Goal: Entertainment & Leisure: Consume media (video, audio)

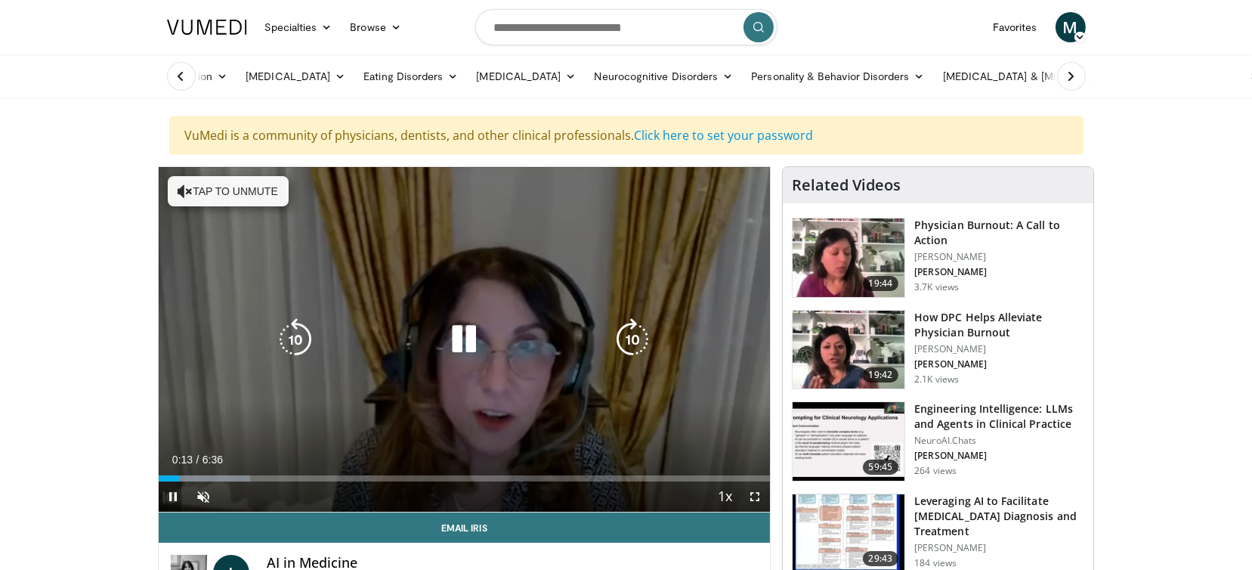
click at [242, 196] on button "Tap to unmute" at bounding box center [228, 191] width 121 height 30
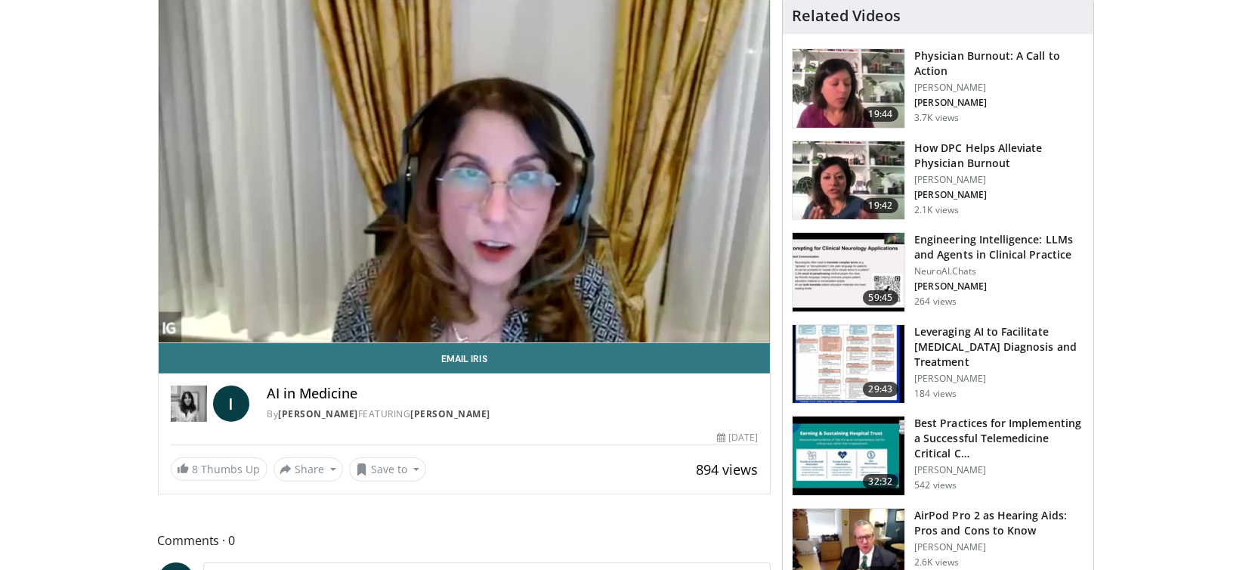
scroll to position [151, 0]
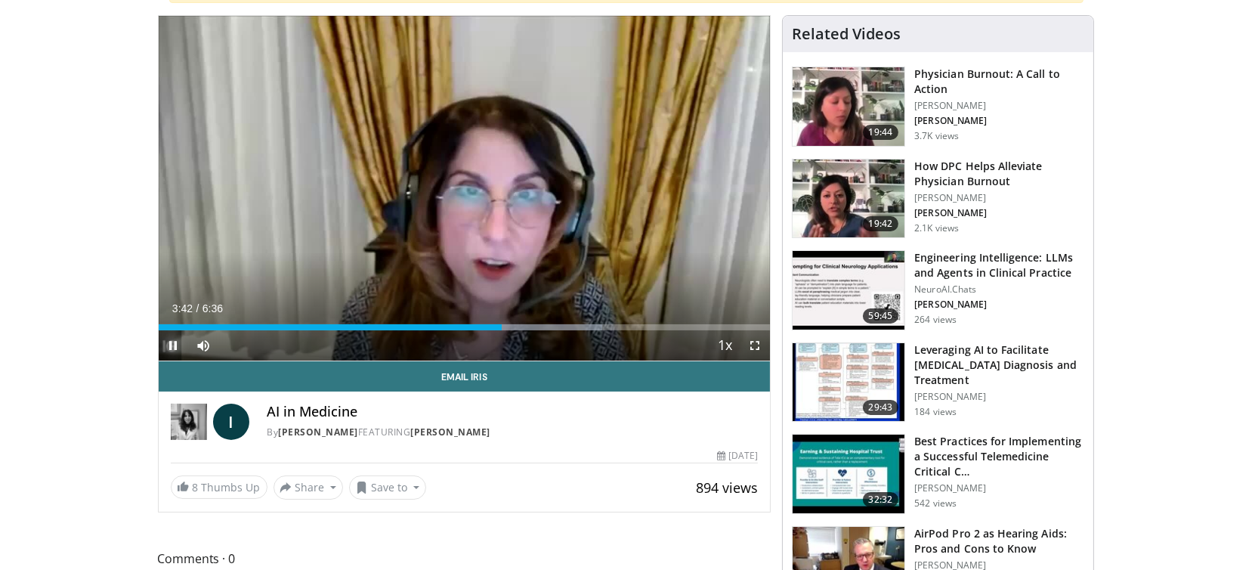
click at [169, 337] on span "Video Player" at bounding box center [174, 345] width 30 height 30
click at [178, 340] on span "Video Player" at bounding box center [174, 345] width 30 height 30
click at [167, 344] on span "Video Player" at bounding box center [174, 345] width 30 height 30
click at [562, 264] on div "10 seconds Tap to unmute" at bounding box center [465, 188] width 612 height 344
